Goal: Transaction & Acquisition: Purchase product/service

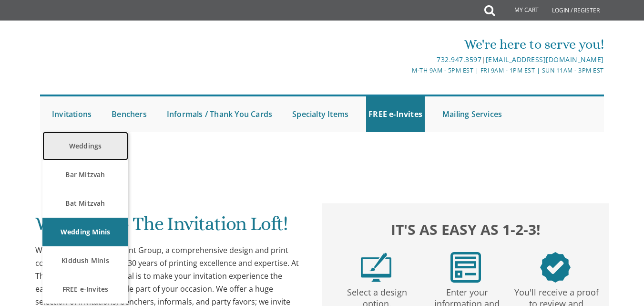
click at [77, 145] on link "Weddings" at bounding box center [85, 146] width 86 height 29
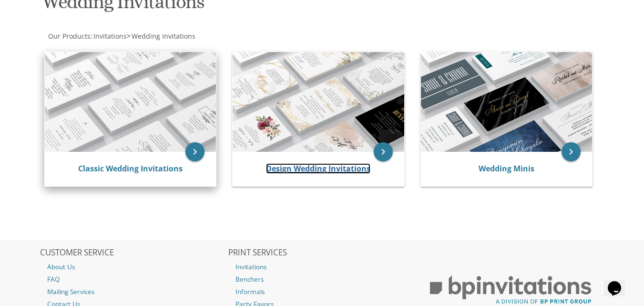
click at [274, 173] on link "Design Wedding Invitations" at bounding box center [318, 168] width 104 height 10
click at [380, 175] on div "Design Wedding Invitations" at bounding box center [318, 169] width 171 height 34
click at [166, 115] on img at bounding box center [130, 102] width 171 height 100
